Goal: Information Seeking & Learning: Learn about a topic

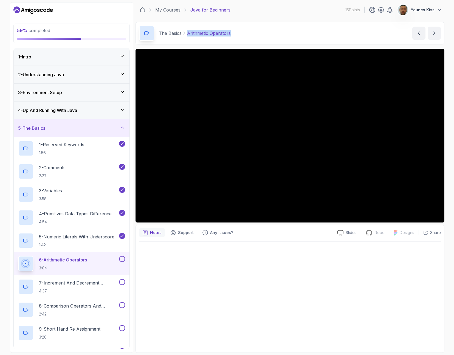
scroll to position [79, 0]
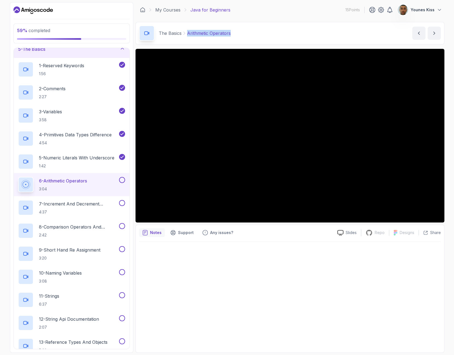
drag, startPoint x: 231, startPoint y: 33, endPoint x: 187, endPoint y: 33, distance: 44.5
click at [187, 33] on div "The Basics Arithmetic Operators Arithmetic Operators by [PERSON_NAME]" at bounding box center [290, 33] width 309 height 23
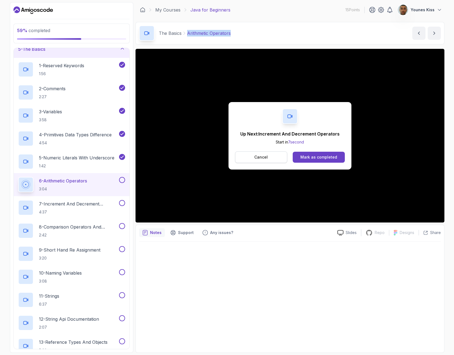
click at [259, 163] on button "Cancel" at bounding box center [261, 158] width 52 height 12
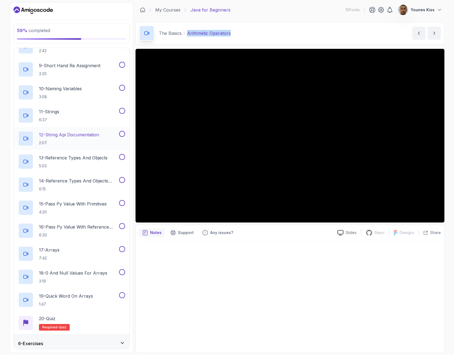
scroll to position [41, 0]
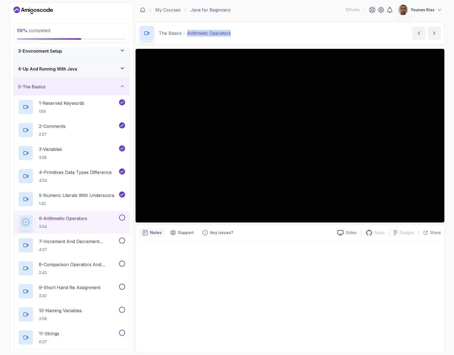
click at [123, 219] on button at bounding box center [122, 218] width 6 height 6
click at [95, 242] on p "7 - Increment And Decrement Operators" at bounding box center [78, 241] width 79 height 7
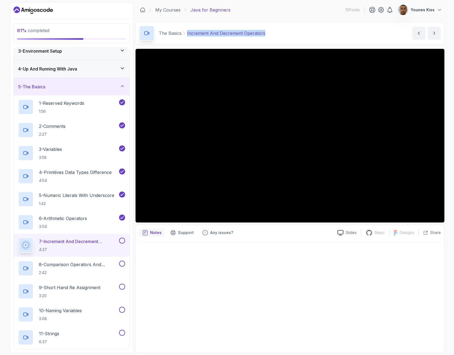
drag, startPoint x: 266, startPoint y: 33, endPoint x: 187, endPoint y: 34, distance: 79.6
click at [187, 34] on div "The Basics Increment And Decrement Operators Increment And Decrement Operators …" at bounding box center [290, 33] width 309 height 23
copy p "Increment And Decrement Operators"
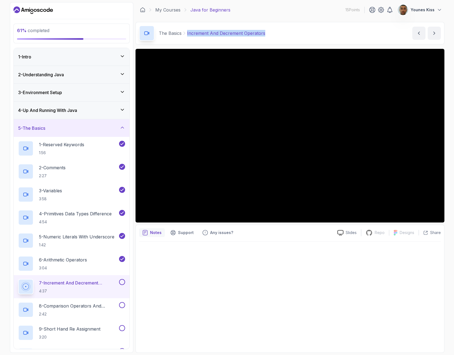
click at [38, 7] on icon "Dashboard" at bounding box center [33, 10] width 40 height 9
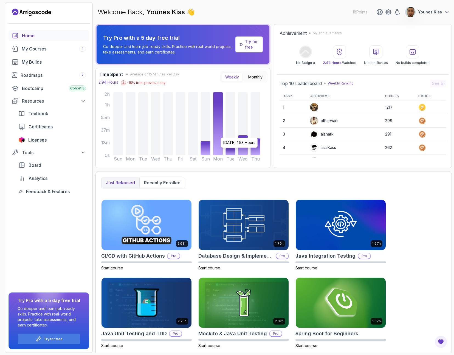
click at [215, 150] on icon at bounding box center [218, 123] width 10 height 63
click at [216, 150] on icon at bounding box center [218, 123] width 10 height 63
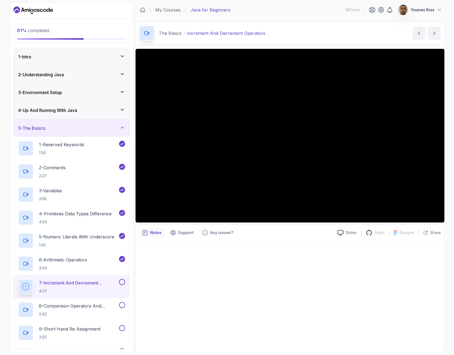
click at [119, 57] on div "1 - Intro" at bounding box center [71, 57] width 107 height 7
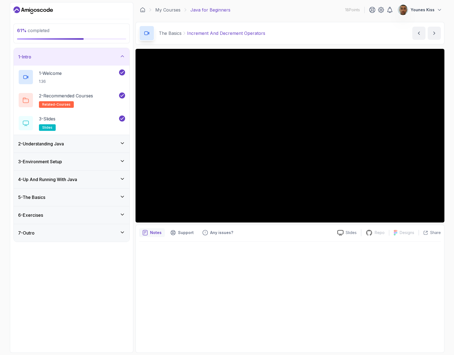
click at [120, 55] on icon at bounding box center [122, 56] width 5 height 5
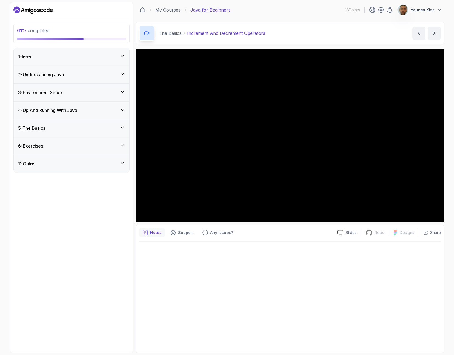
click at [94, 76] on div "2 - Understanding Java" at bounding box center [71, 74] width 107 height 7
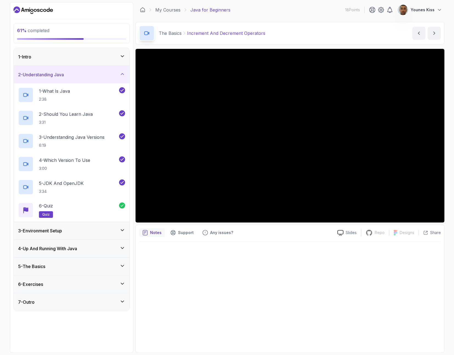
click at [96, 74] on div "2 - Understanding Java" at bounding box center [71, 74] width 107 height 7
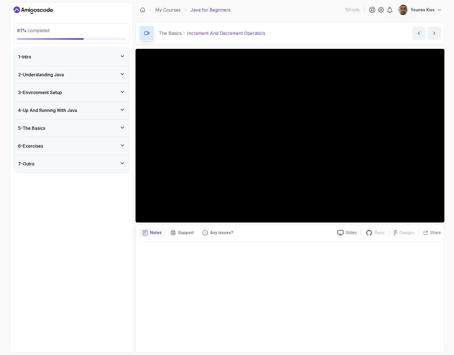
click at [100, 92] on div "3 - Environment Setup" at bounding box center [71, 92] width 107 height 7
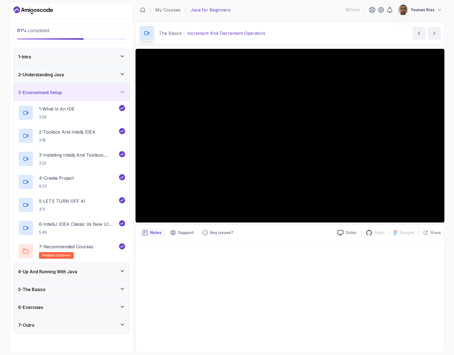
click at [98, 90] on div "3 - Environment Setup" at bounding box center [71, 92] width 107 height 7
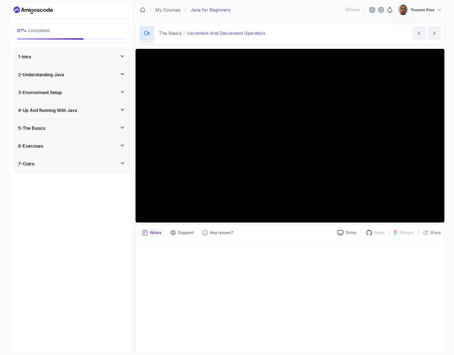
click at [98, 111] on div "4 - Up And Running With Java" at bounding box center [71, 110] width 107 height 7
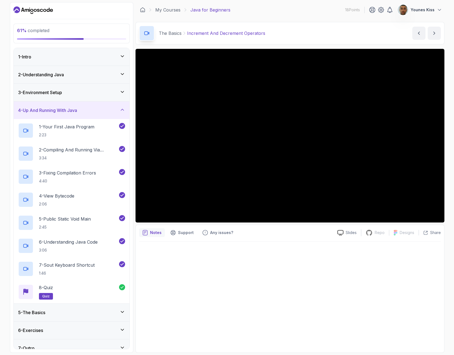
click at [98, 110] on div "4 - Up And Running With Java" at bounding box center [71, 110] width 107 height 7
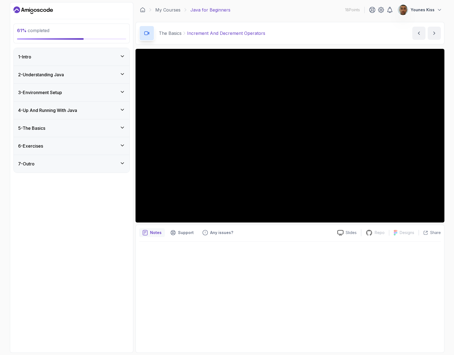
click at [104, 124] on div "5 - The Basics" at bounding box center [72, 128] width 116 height 18
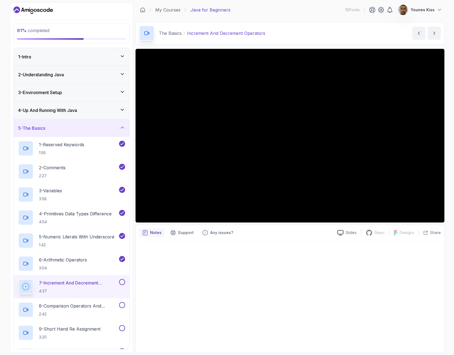
click at [96, 132] on div "5 - The Basics" at bounding box center [72, 128] width 116 height 18
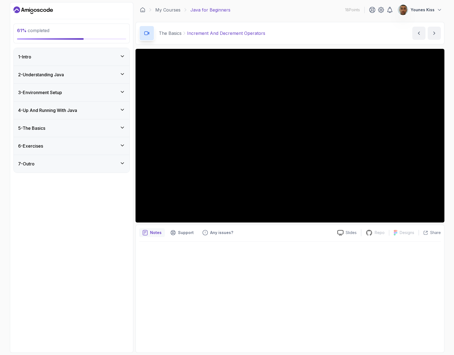
click at [98, 144] on div "6 - Exercises" at bounding box center [71, 146] width 107 height 7
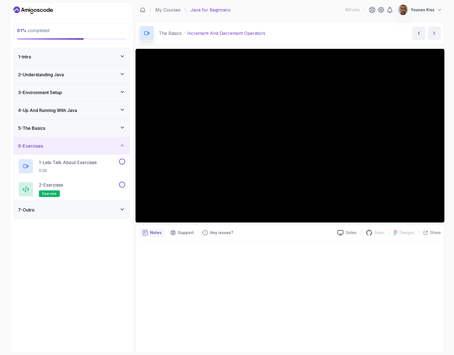
click at [97, 144] on div "6 - Exercises" at bounding box center [71, 146] width 107 height 7
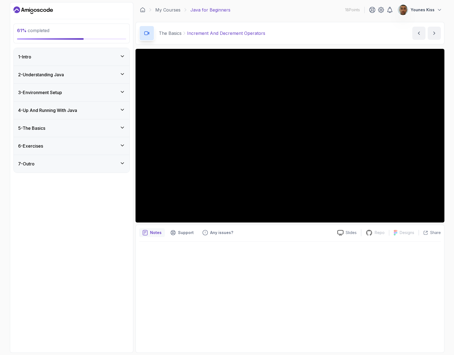
click at [96, 131] on div "5 - The Basics" at bounding box center [71, 128] width 107 height 7
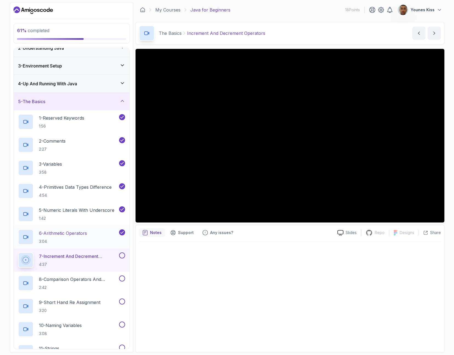
scroll to position [30, 0]
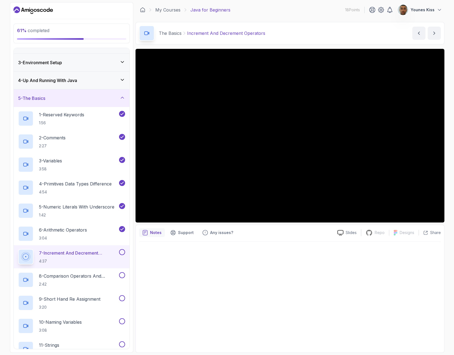
click at [101, 250] on p "7 - Increment And Decrement Operators" at bounding box center [78, 253] width 79 height 7
click at [311, 259] on div at bounding box center [290, 296] width 302 height 108
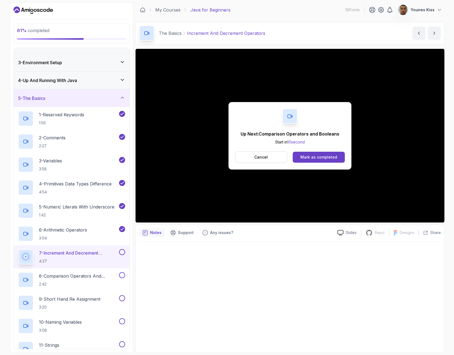
click at [121, 251] on button at bounding box center [122, 252] width 6 height 6
click at [103, 278] on p "8 - Comparison Operators and Booleans" at bounding box center [78, 276] width 79 height 7
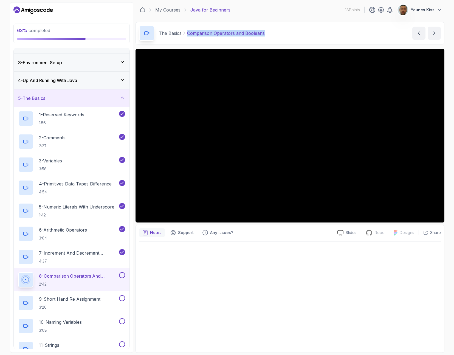
drag, startPoint x: 265, startPoint y: 33, endPoint x: 184, endPoint y: 30, distance: 80.8
click at [184, 30] on div "The Basics Comparison Operators and Booleans Comparison Operators and Booleans …" at bounding box center [290, 33] width 309 height 23
copy p "Comparison Operators and Booleans"
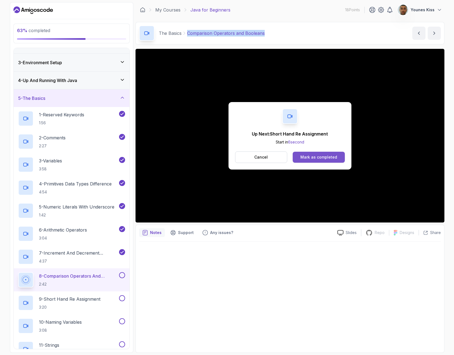
click at [328, 158] on div "Mark as completed" at bounding box center [319, 157] width 37 height 5
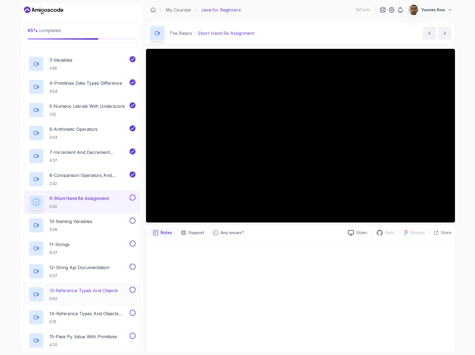
scroll to position [122, 0]
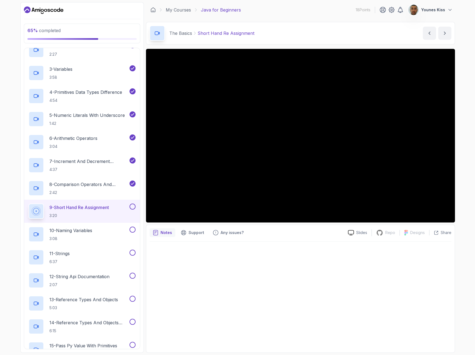
click at [257, 32] on div "The Basics Short Hand Re Assignment Short Hand Re Assignment by [PERSON_NAME]" at bounding box center [300, 33] width 309 height 23
drag, startPoint x: 257, startPoint y: 34, endPoint x: 198, endPoint y: 33, distance: 59.0
click at [198, 33] on div "The Basics Short Hand Re Assignment Short Hand Re Assignment by [PERSON_NAME]" at bounding box center [300, 33] width 309 height 23
copy p "Short Hand Re Assignment"
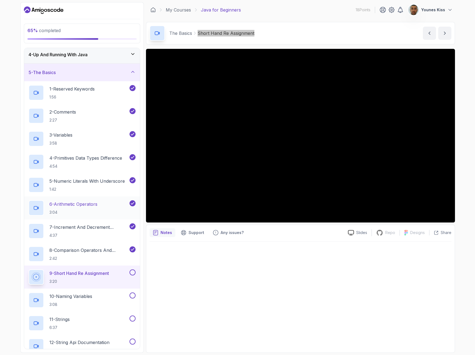
scroll to position [82, 0]
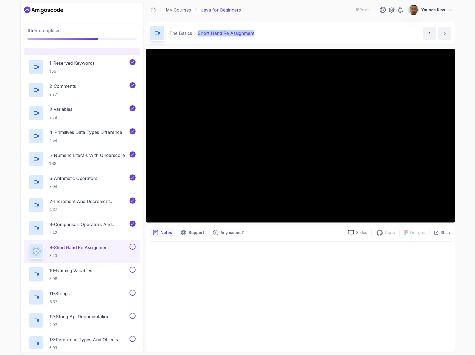
click at [50, 10] on icon "Dashboard" at bounding box center [51, 10] width 3 height 3
